Goal: Register for event/course

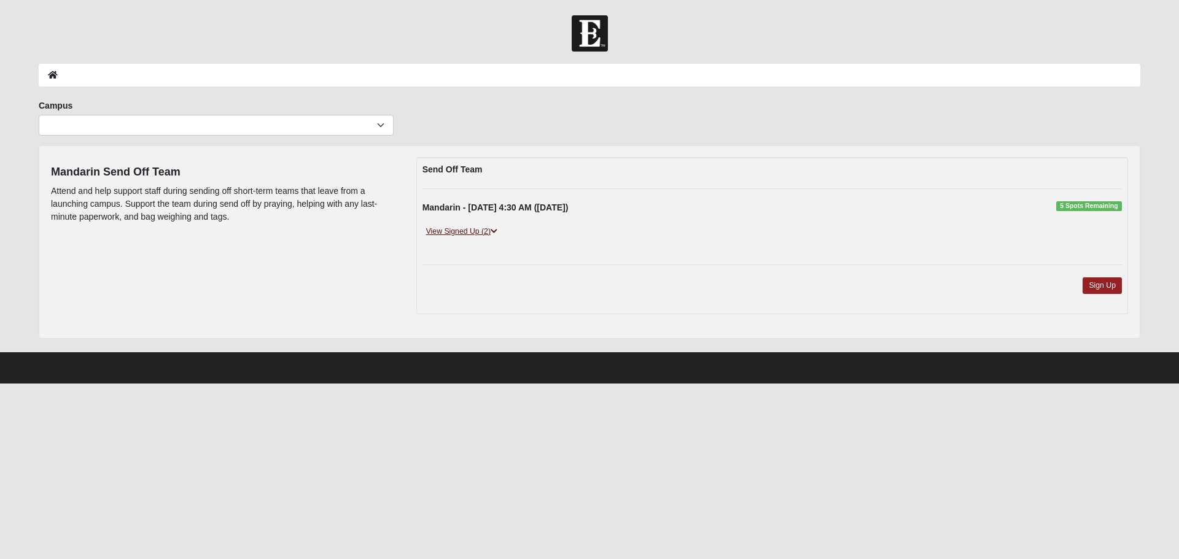
click at [493, 229] on icon at bounding box center [494, 231] width 7 height 7
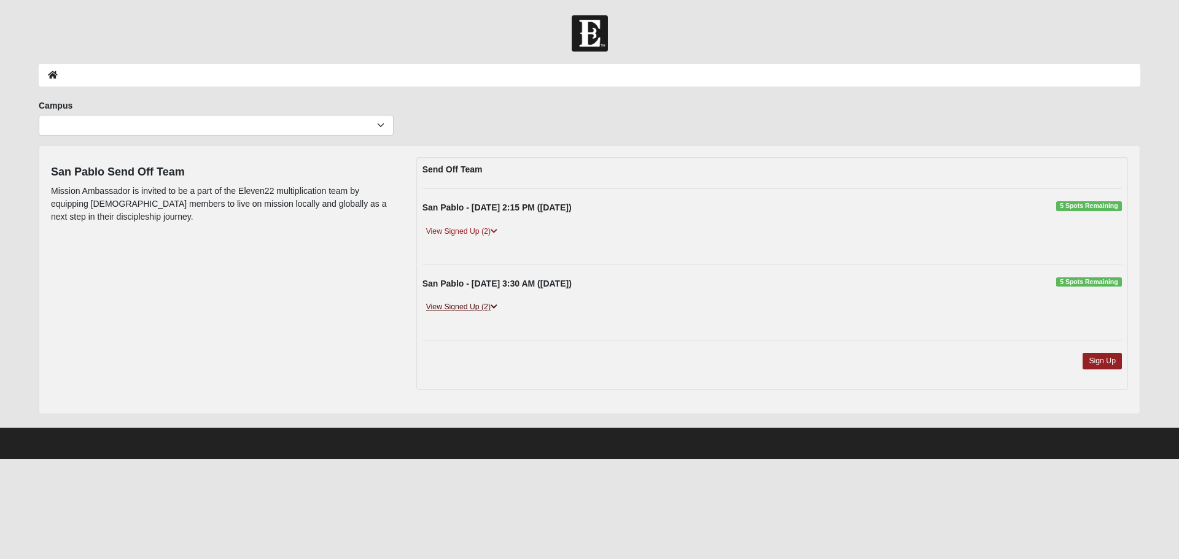
click at [495, 304] on icon at bounding box center [494, 306] width 7 height 7
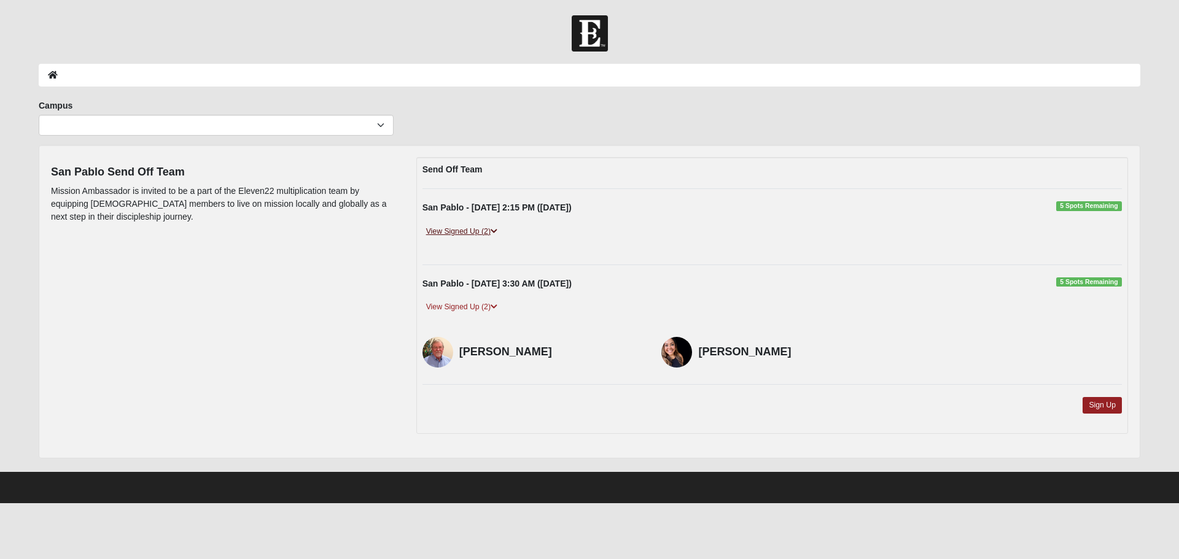
click at [497, 231] on icon at bounding box center [494, 231] width 7 height 7
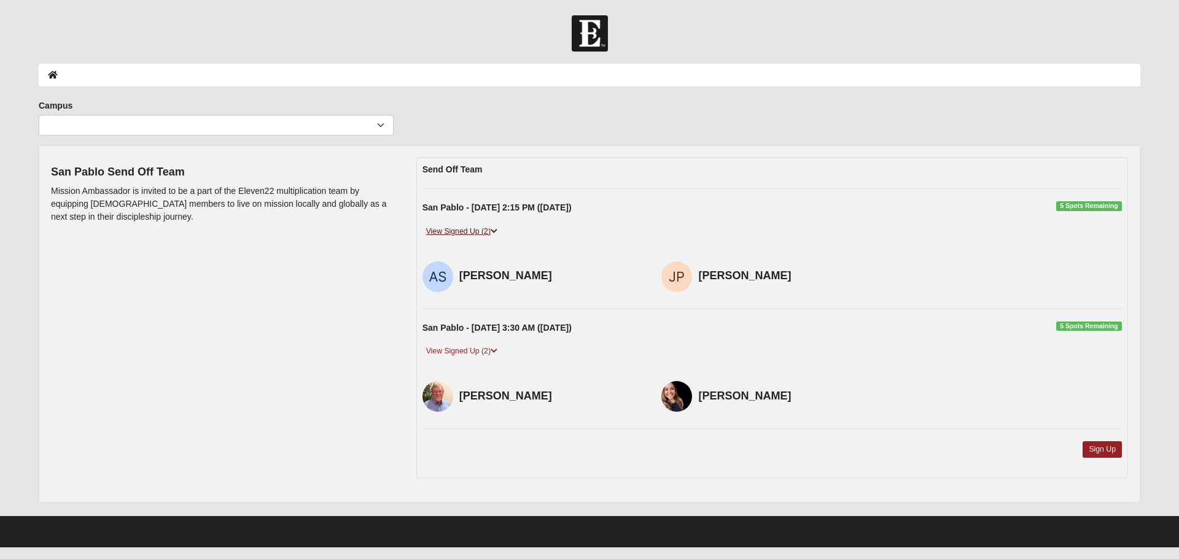
click at [497, 231] on icon at bounding box center [494, 231] width 7 height 7
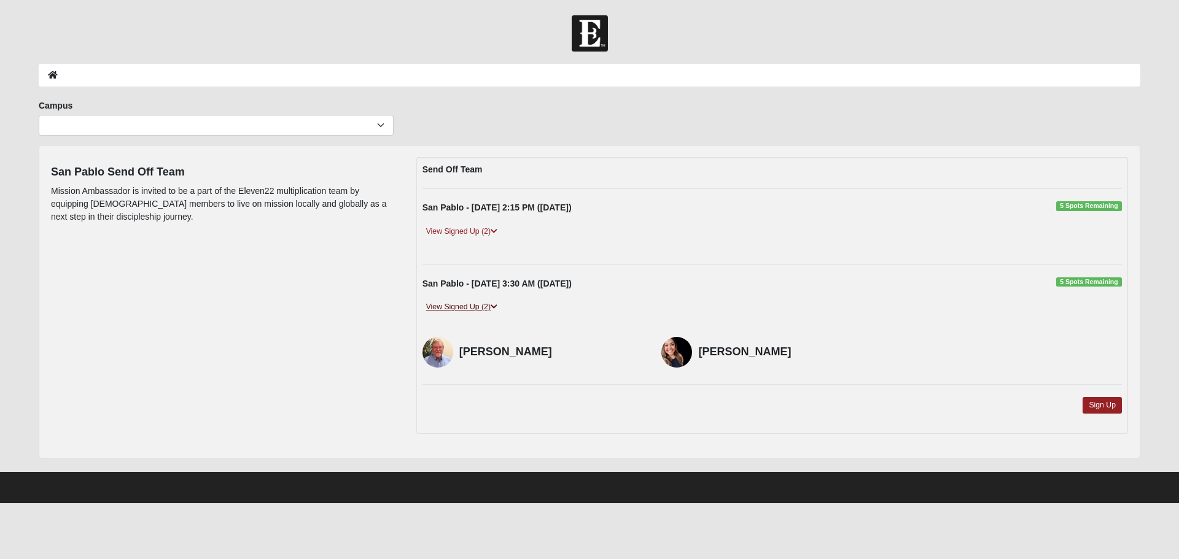
click at [497, 305] on icon at bounding box center [494, 306] width 7 height 7
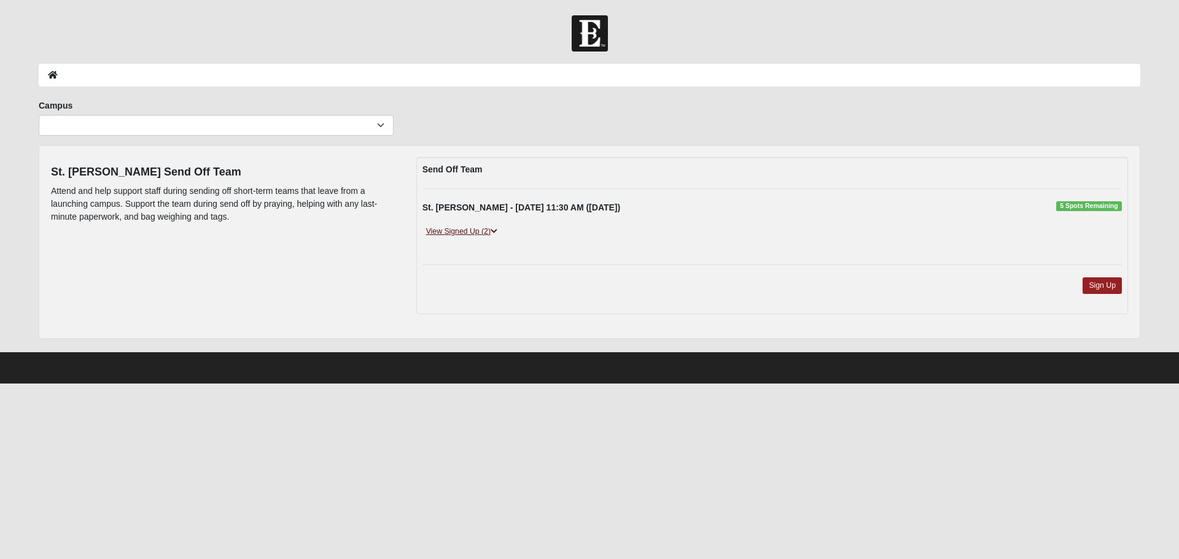
click at [497, 231] on icon at bounding box center [494, 231] width 7 height 7
